Goal: Check status: Check status

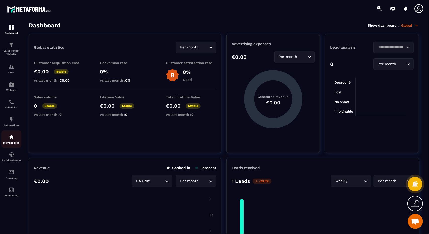
click at [17, 139] on div "Member area" at bounding box center [11, 139] width 20 height 10
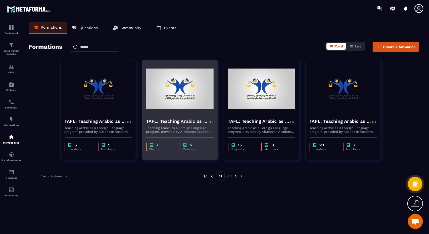
click at [169, 109] on img at bounding box center [179, 89] width 67 height 50
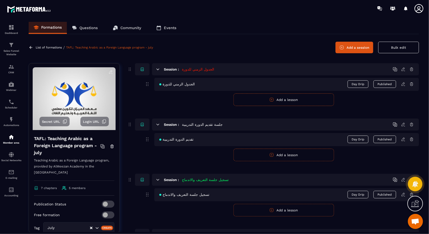
click at [32, 50] on div "List of formations / TAFL: Teaching Arabic as a Foreign Language program - july…" at bounding box center [224, 48] width 390 height 12
click at [31, 49] on icon at bounding box center [30, 47] width 3 height 3
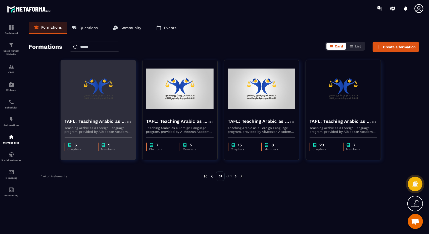
click at [102, 105] on img at bounding box center [98, 89] width 67 height 50
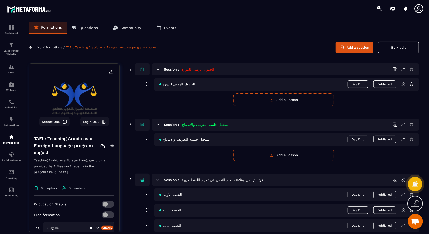
click at [406, 84] on link at bounding box center [405, 84] width 8 height 5
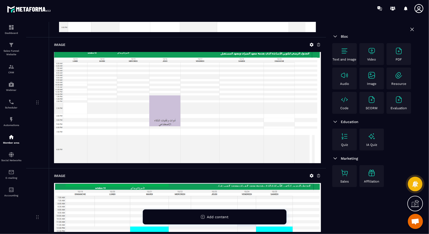
scroll to position [685, 0]
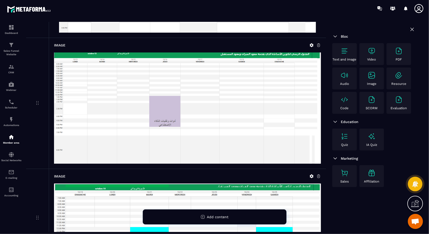
click at [178, 108] on img at bounding box center [187, 108] width 267 height 111
click at [170, 108] on img at bounding box center [187, 108] width 267 height 111
click at [15, 50] on p "Sales Funnel Website" at bounding box center [11, 52] width 20 height 7
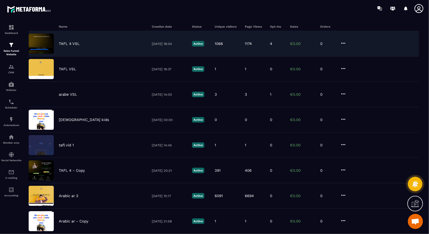
scroll to position [35, 0]
click at [130, 49] on div "TAFL 4 VSL [DATE] 18:04 Active 1066 1174 4 €0.00 0" at bounding box center [224, 43] width 390 height 25
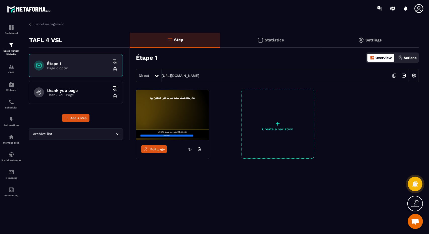
click at [282, 38] on p "Statistics" at bounding box center [274, 40] width 19 height 5
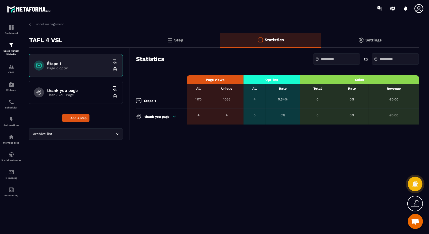
click at [255, 99] on div "4" at bounding box center [254, 100] width 17 height 4
drag, startPoint x: 256, startPoint y: 99, endPoint x: 252, endPoint y: 100, distance: 4.0
click at [252, 100] on div "4" at bounding box center [254, 100] width 17 height 4
click at [181, 40] on p "Step" at bounding box center [178, 40] width 9 height 5
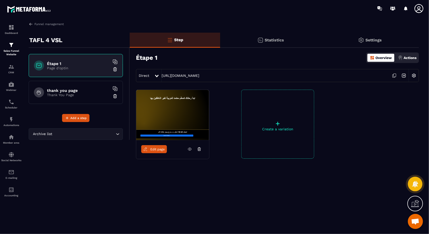
click at [278, 36] on div "Statistics" at bounding box center [270, 40] width 101 height 15
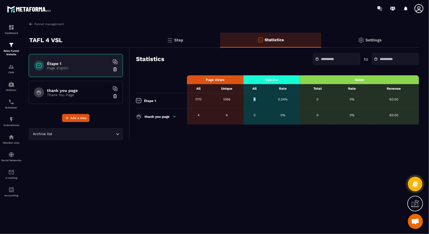
drag, startPoint x: 259, startPoint y: 99, endPoint x: 247, endPoint y: 100, distance: 12.6
click at [247, 100] on div "4" at bounding box center [254, 100] width 17 height 4
click at [254, 100] on div "4" at bounding box center [254, 100] width 17 height 4
drag, startPoint x: 254, startPoint y: 99, endPoint x: 242, endPoint y: 130, distance: 32.7
click at [242, 130] on div "Step Statistics Settings Statistics to Page views Opt-ins Sales All Unique All …" at bounding box center [274, 86] width 289 height 107
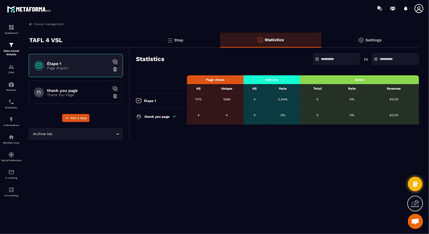
click at [199, 99] on div "1170" at bounding box center [199, 100] width 18 height 4
